Goal: Navigation & Orientation: Find specific page/section

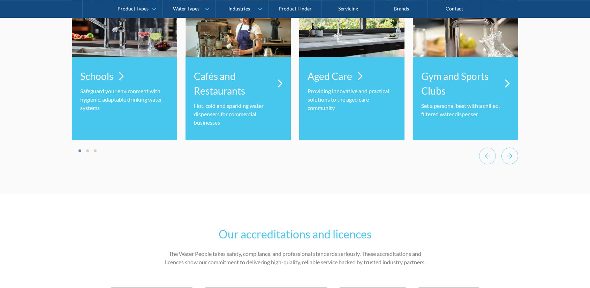
click at [508, 151] on icon "Next slide" at bounding box center [509, 155] width 17 height 17
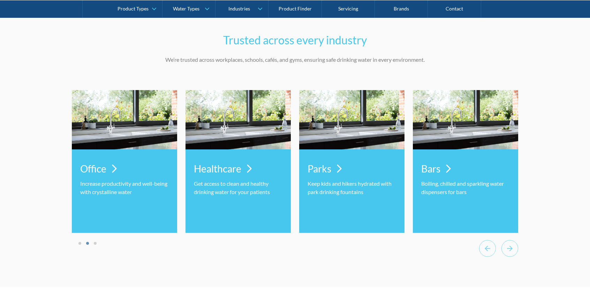
scroll to position [2127, 0]
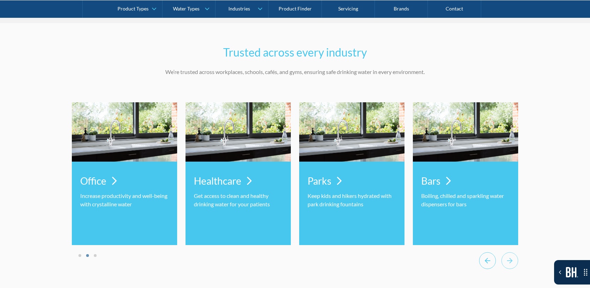
click at [487, 260] on icon "Previous slide" at bounding box center [488, 260] width 6 height 6
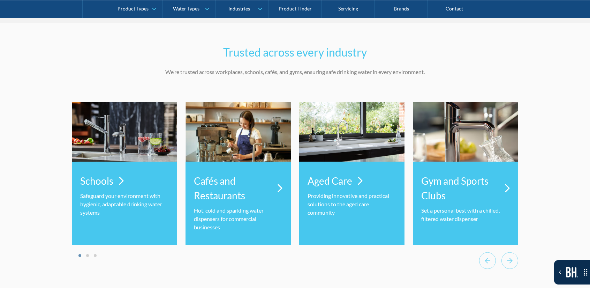
click at [377, 273] on div "Trusted across every industry We’re trusted across workplaces, schools, cafés, …" at bounding box center [295, 161] width 446 height 276
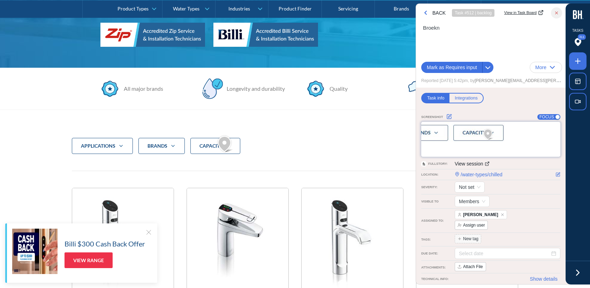
scroll to position [159, 0]
